Goal: Navigation & Orientation: Find specific page/section

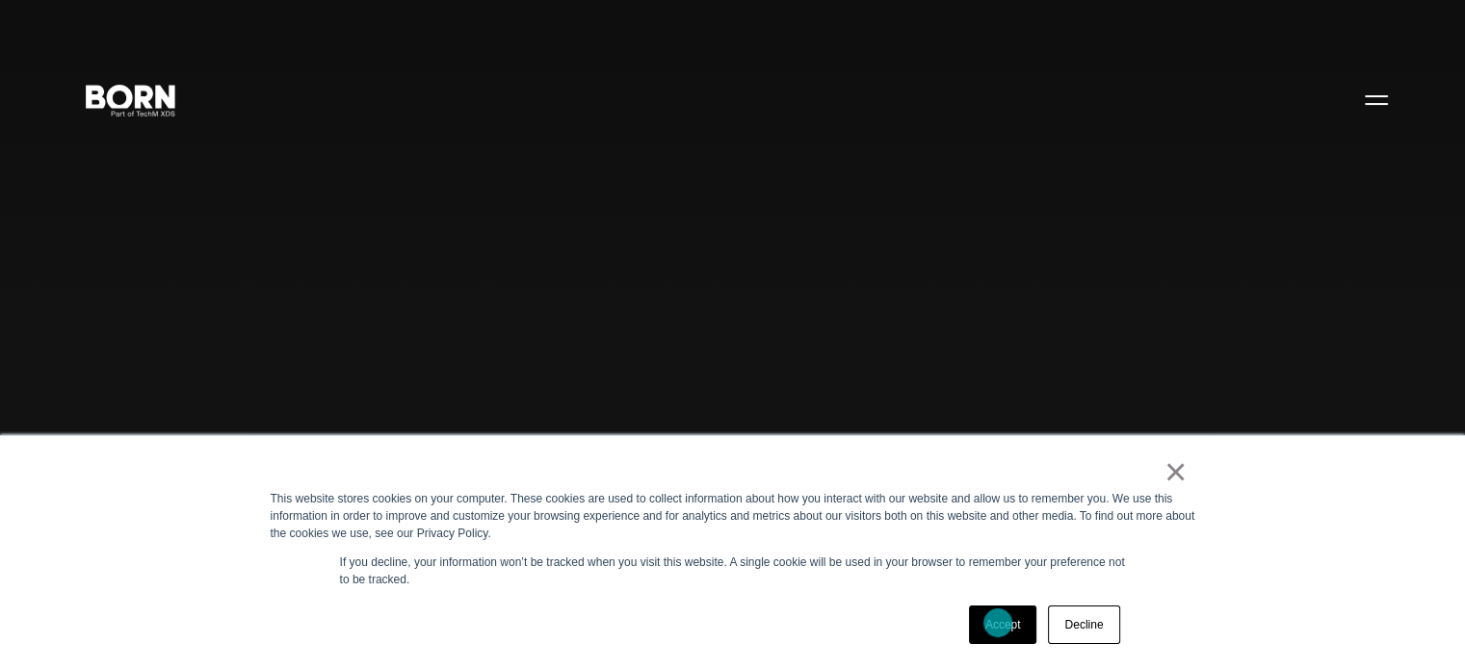
click at [998, 623] on link "Accept" at bounding box center [1003, 625] width 68 height 39
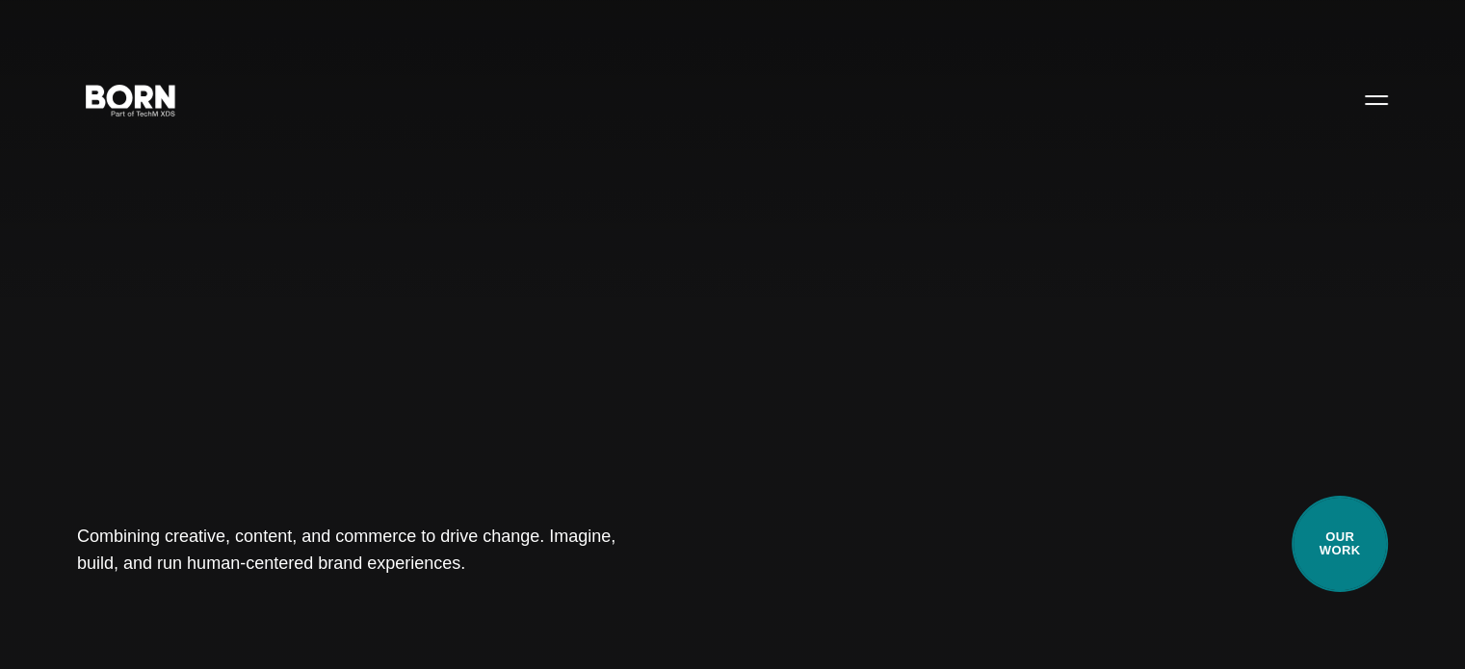
click at [1358, 542] on link "Our Work" at bounding box center [1340, 544] width 96 height 96
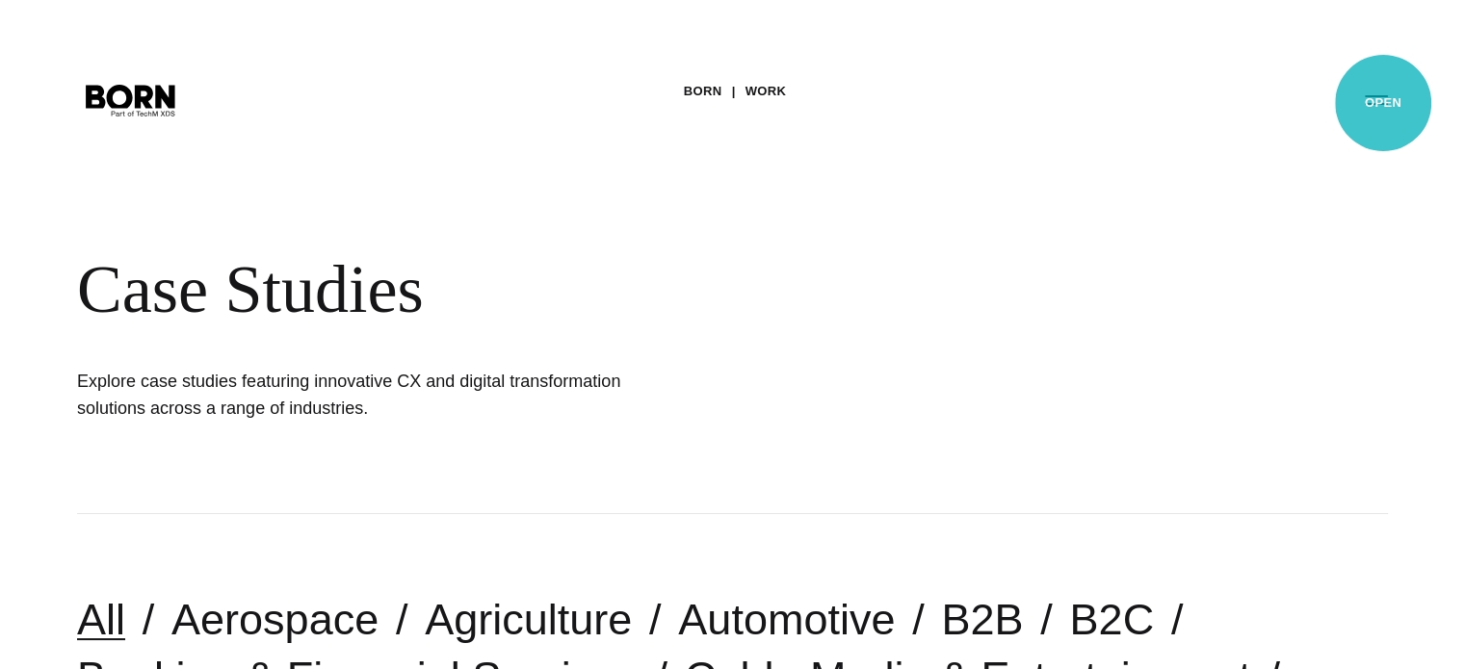
click at [1383, 103] on button "Primary Menu" at bounding box center [1376, 99] width 46 height 40
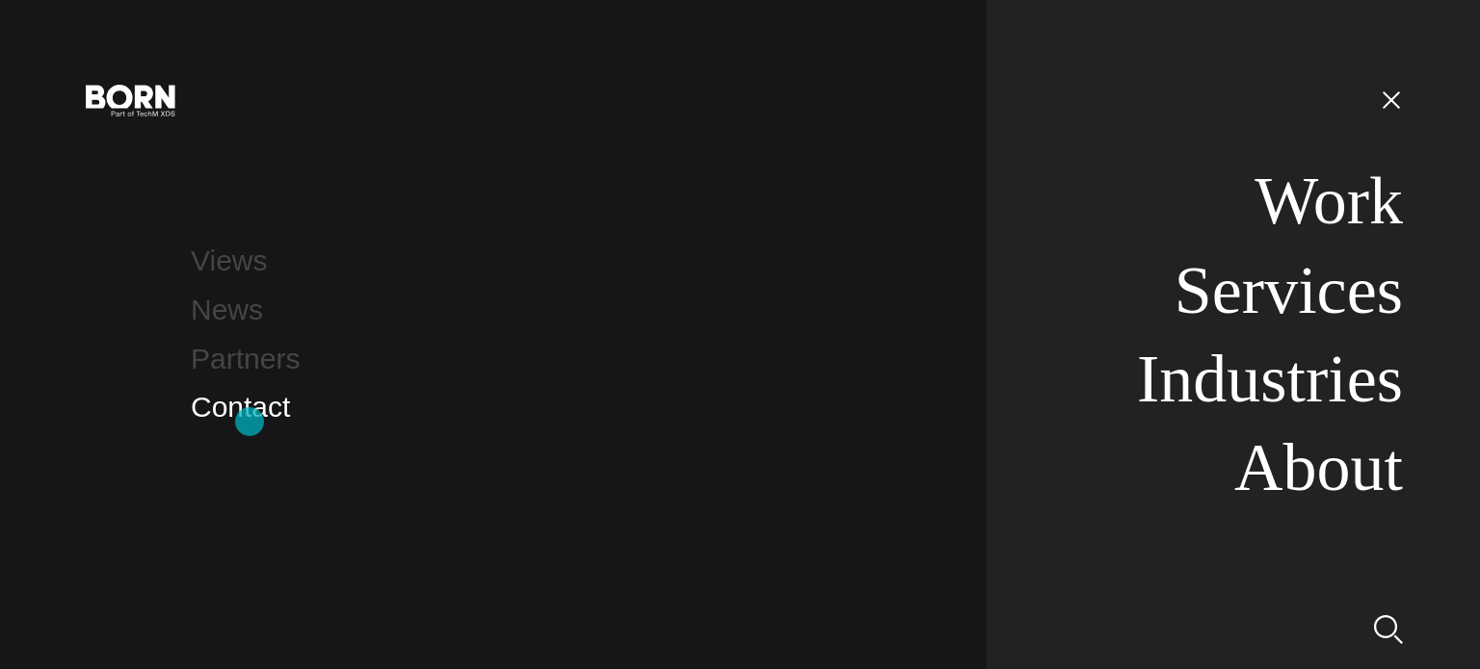
click at [249, 422] on link "Contact" at bounding box center [240, 407] width 99 height 32
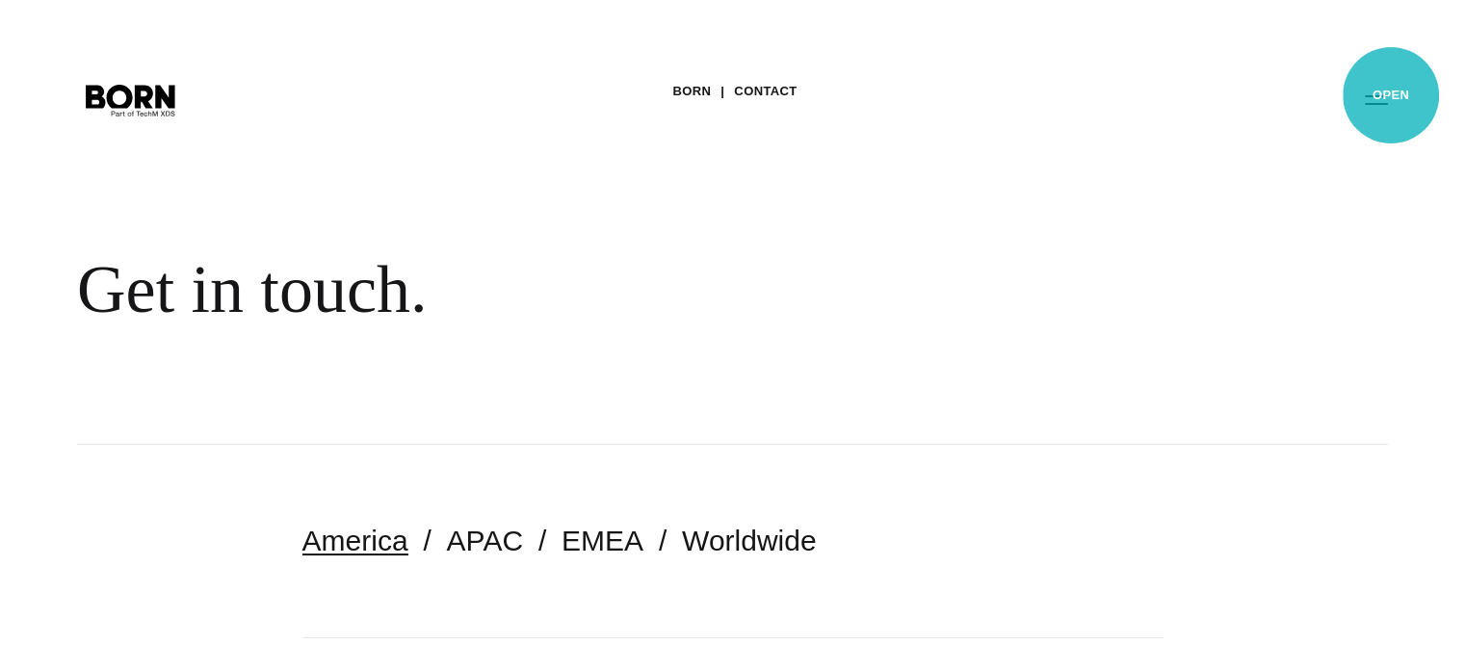
click at [1391, 95] on button "Primary Menu" at bounding box center [1376, 99] width 46 height 40
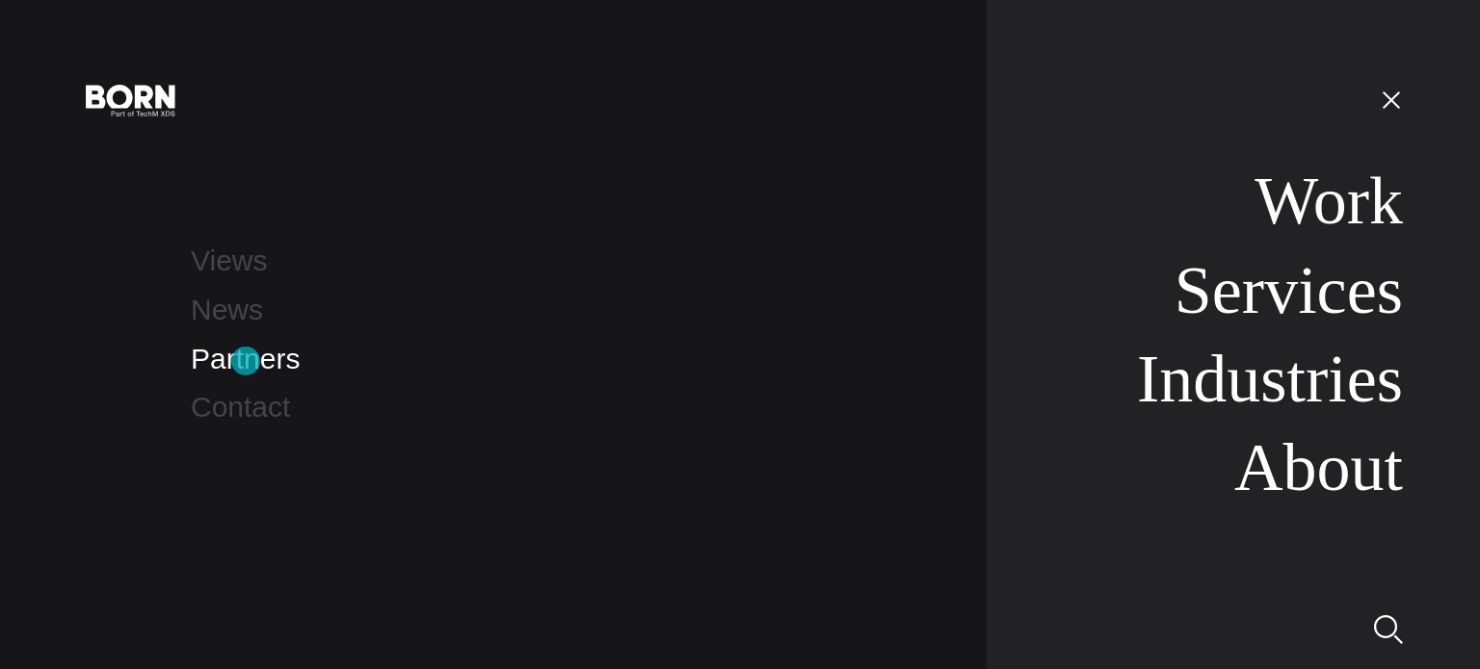
click at [246, 361] on link "Partners" at bounding box center [245, 359] width 109 height 32
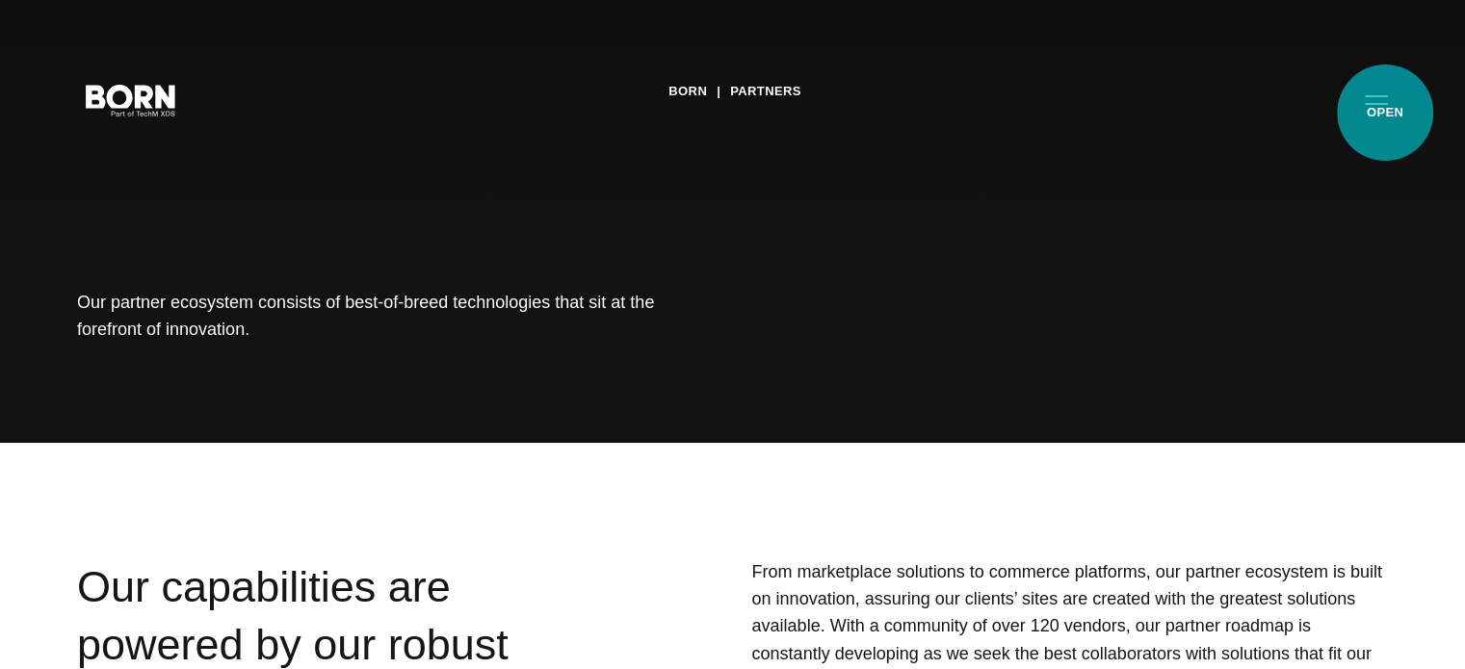
click at [1385, 113] on button "Primary Menu" at bounding box center [1376, 99] width 46 height 40
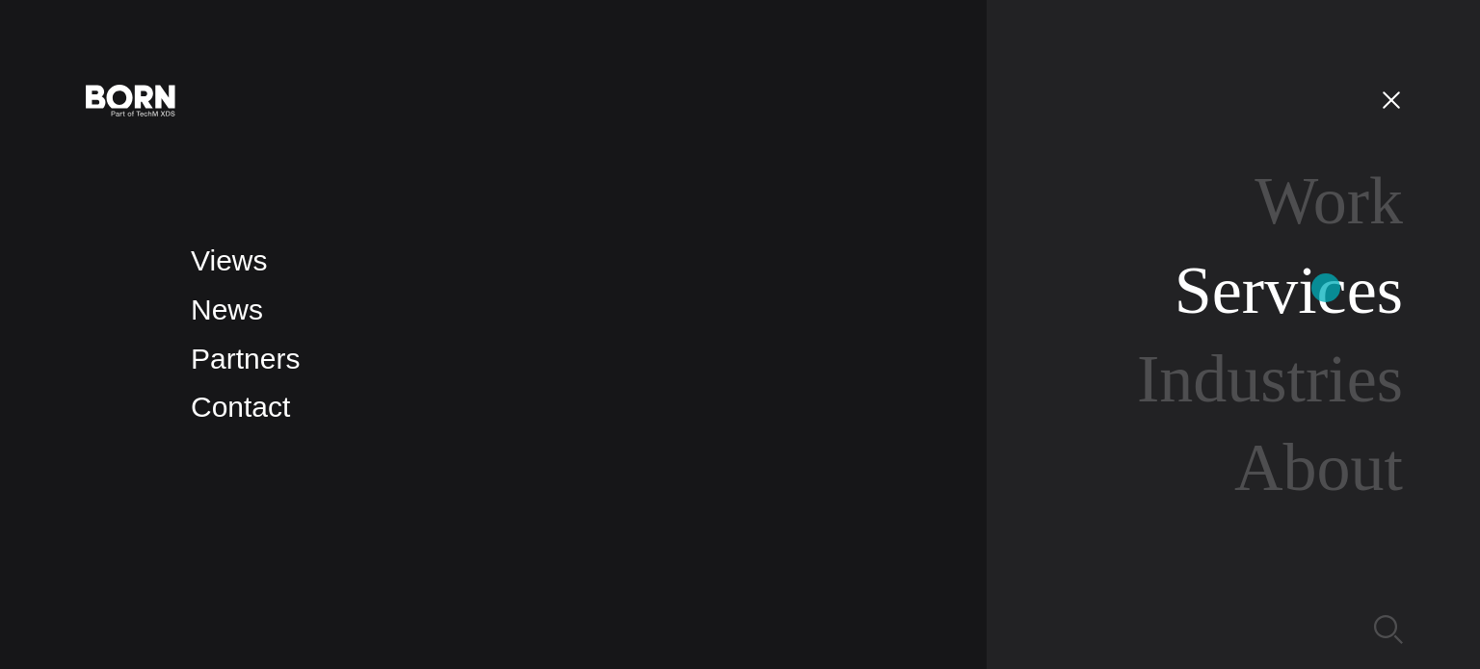
click at [1325, 288] on link "Services" at bounding box center [1288, 290] width 228 height 74
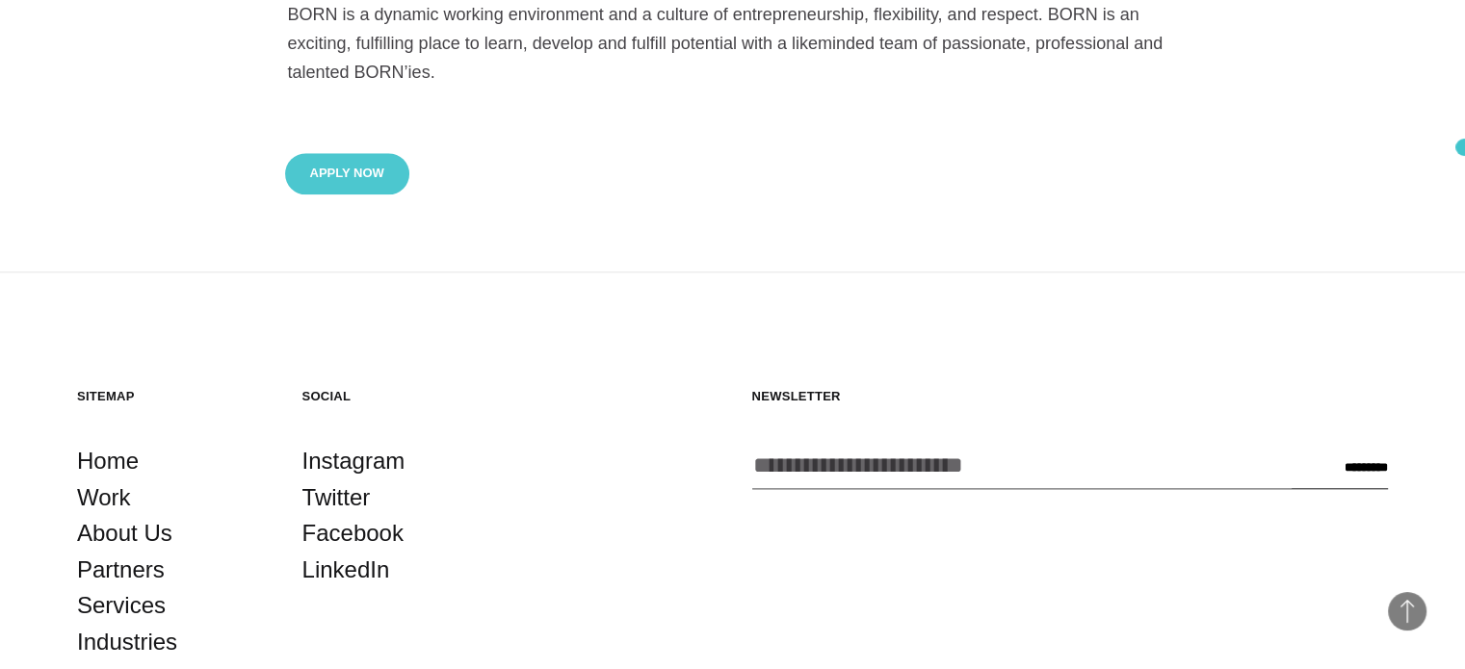
scroll to position [1865, 0]
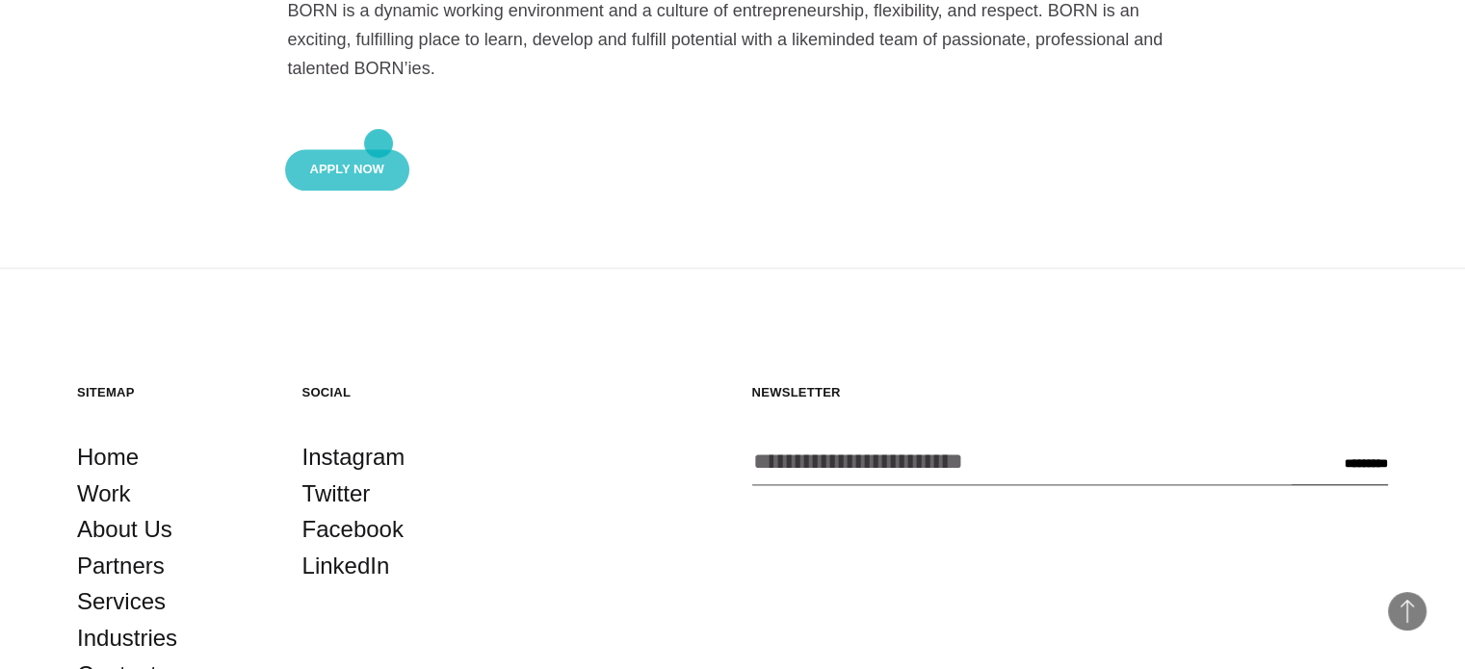
click at [379, 149] on button "Apply Now" at bounding box center [347, 169] width 124 height 41
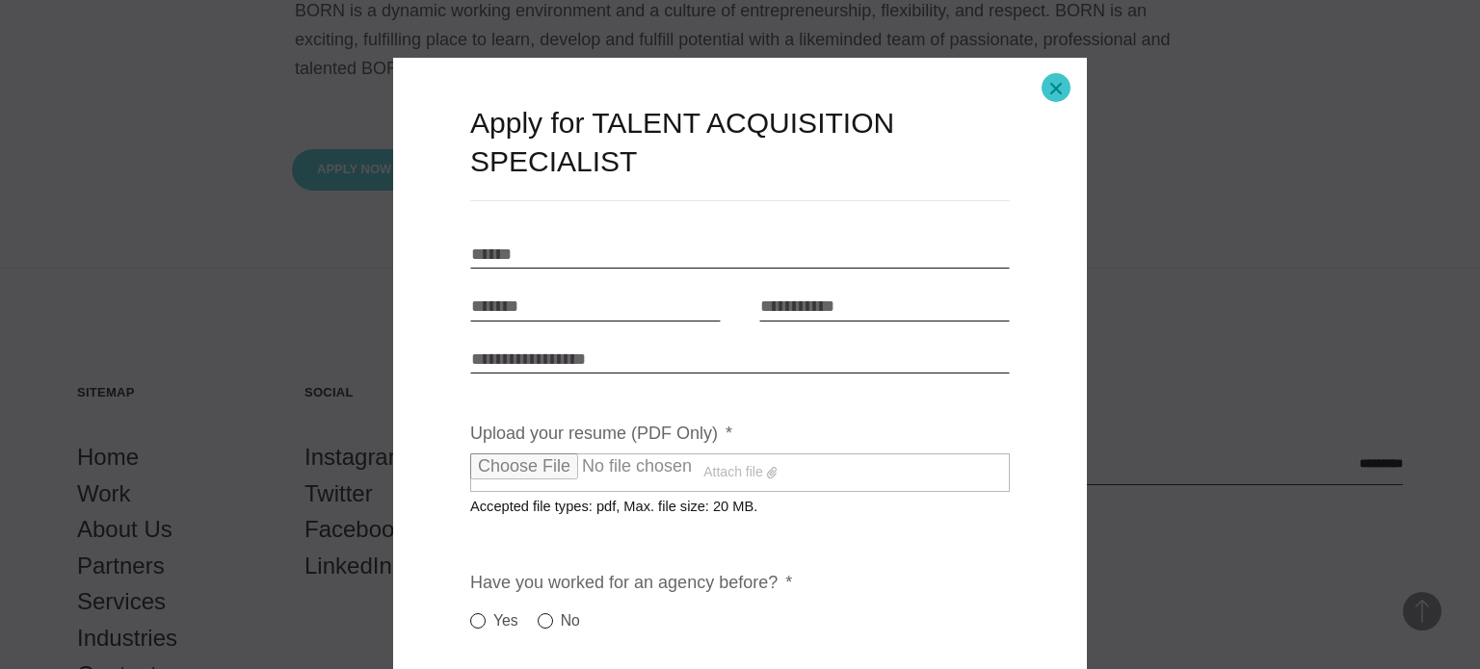
click at [1056, 88] on button "Close modal" at bounding box center [1056, 89] width 46 height 46
